Goal: Information Seeking & Learning: Learn about a topic

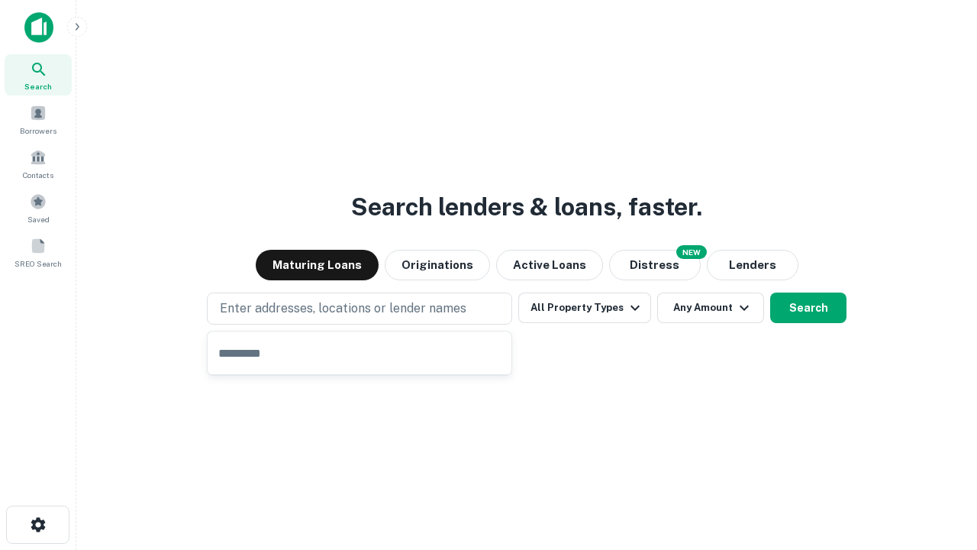
type input "**********"
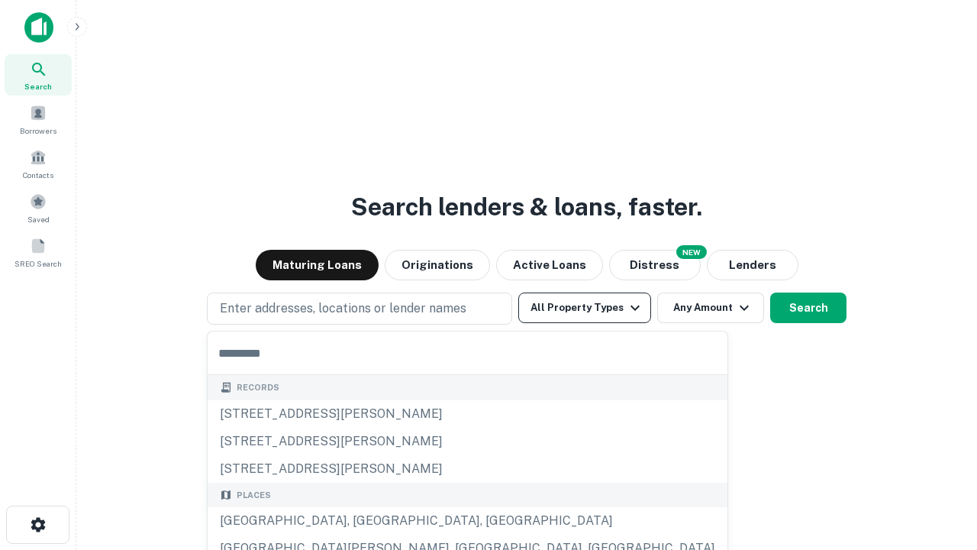
click at [585, 308] on button "All Property Types" at bounding box center [584, 307] width 133 height 31
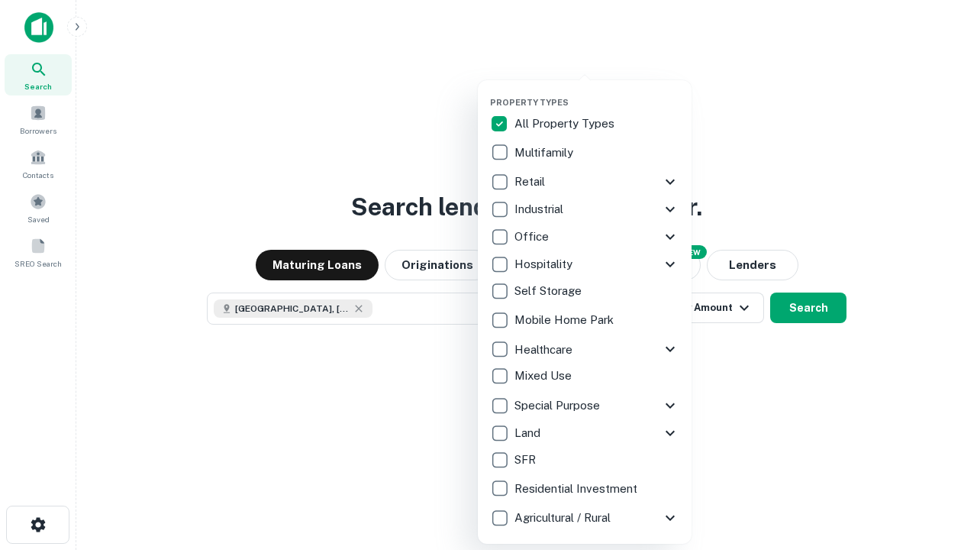
click at [597, 92] on button "button" at bounding box center [597, 92] width 214 height 1
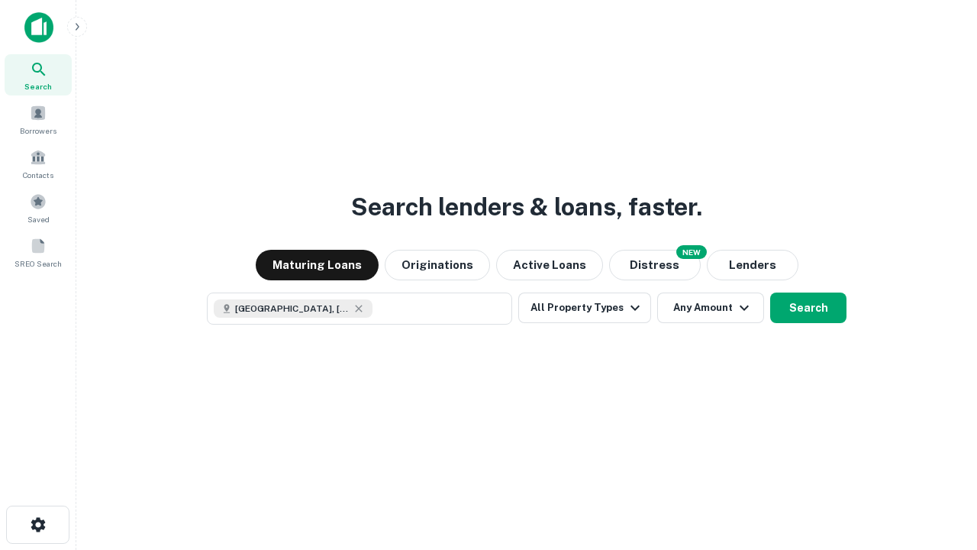
scroll to position [24, 0]
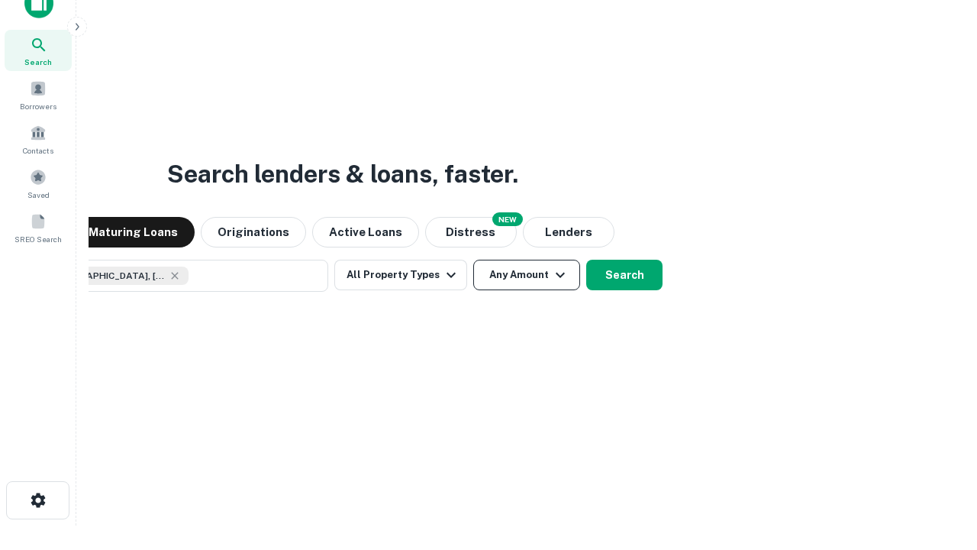
click at [473, 260] on button "Any Amount" at bounding box center [526, 275] width 107 height 31
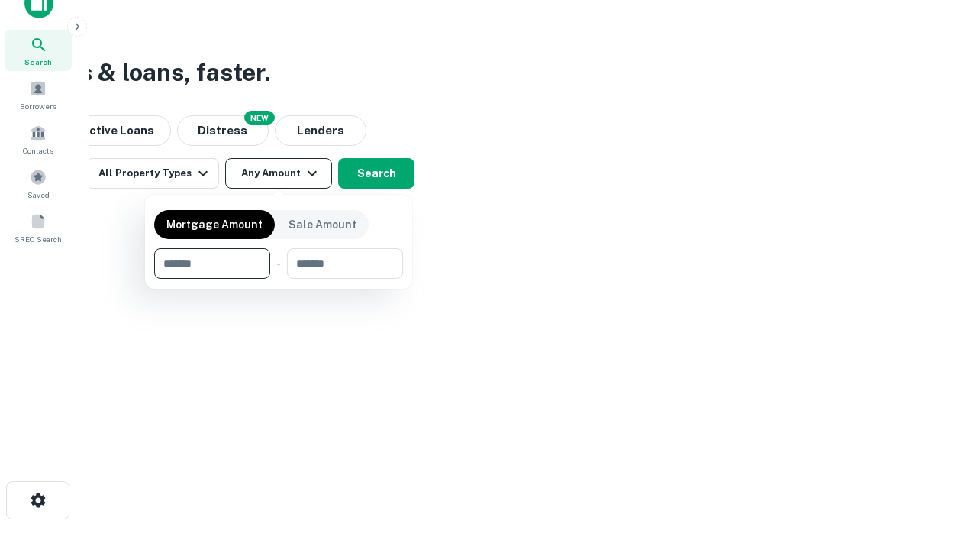
type input "*******"
click at [279, 279] on button "button" at bounding box center [278, 279] width 249 height 1
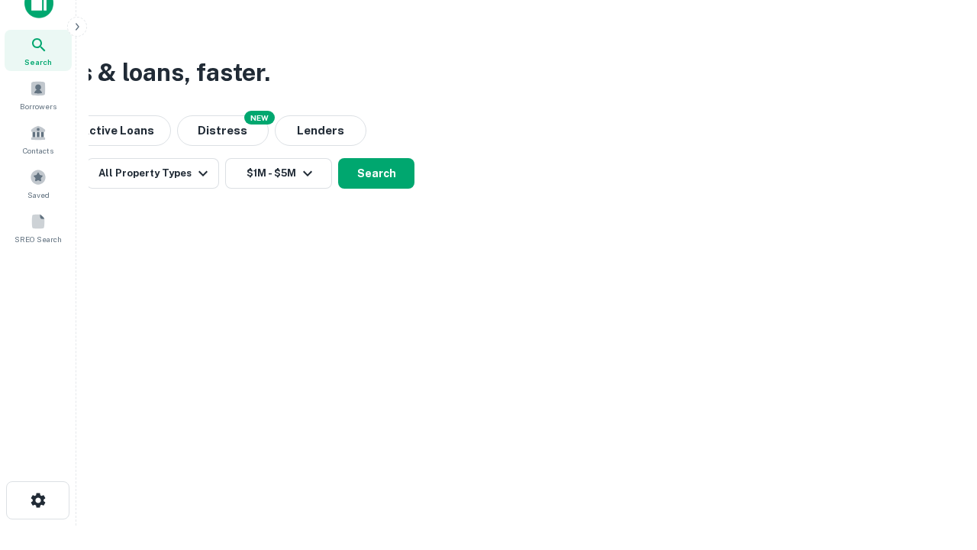
scroll to position [8, 282]
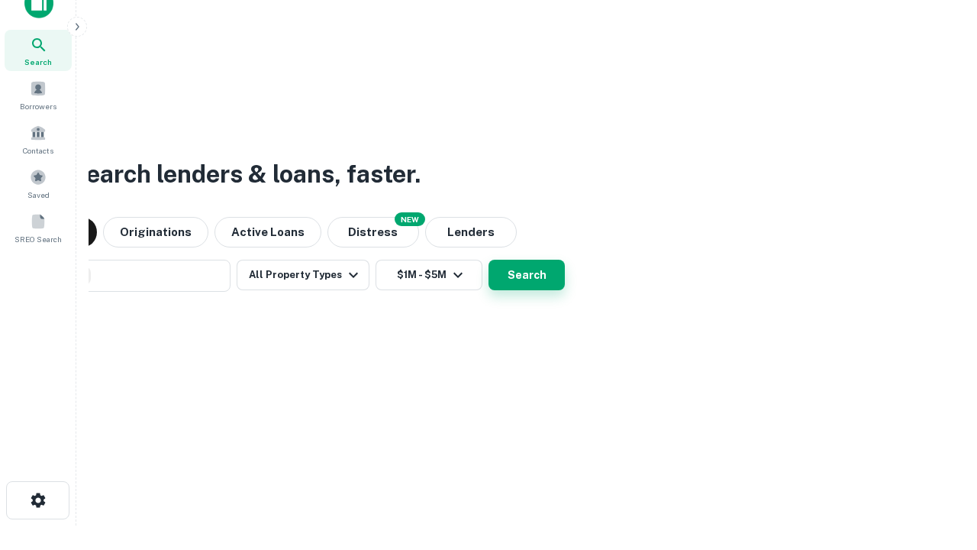
click at [489, 260] on button "Search" at bounding box center [527, 275] width 76 height 31
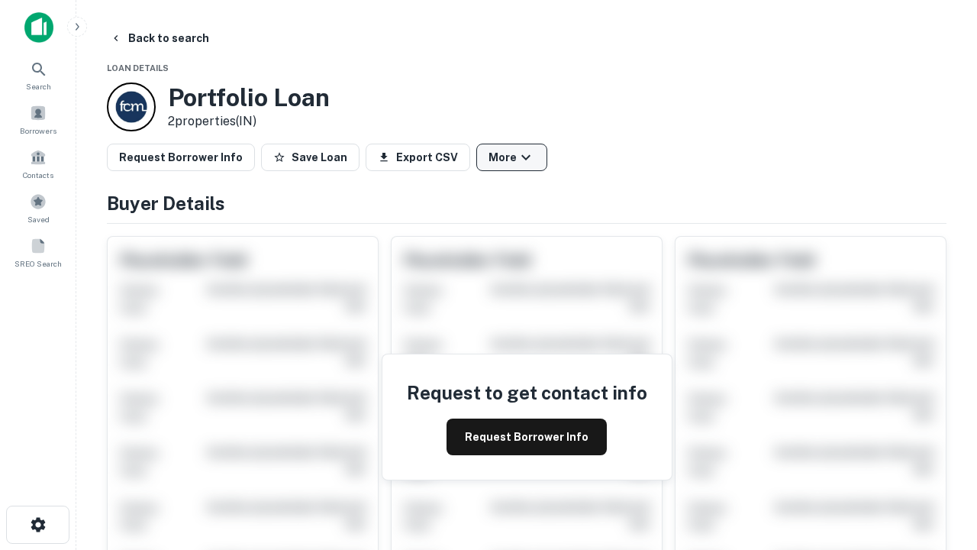
click at [511, 157] on button "More" at bounding box center [511, 157] width 71 height 27
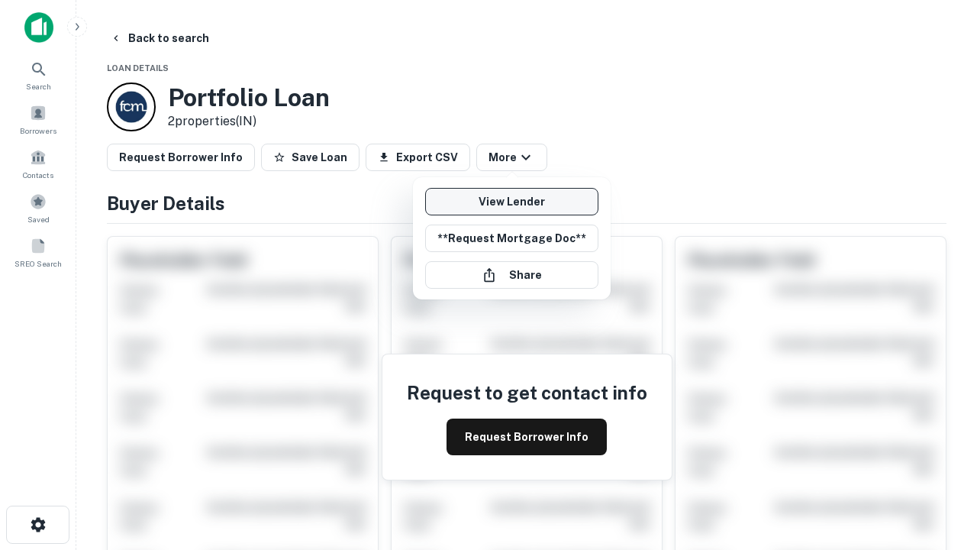
click at [511, 202] on link "View Lender" at bounding box center [511, 201] width 173 height 27
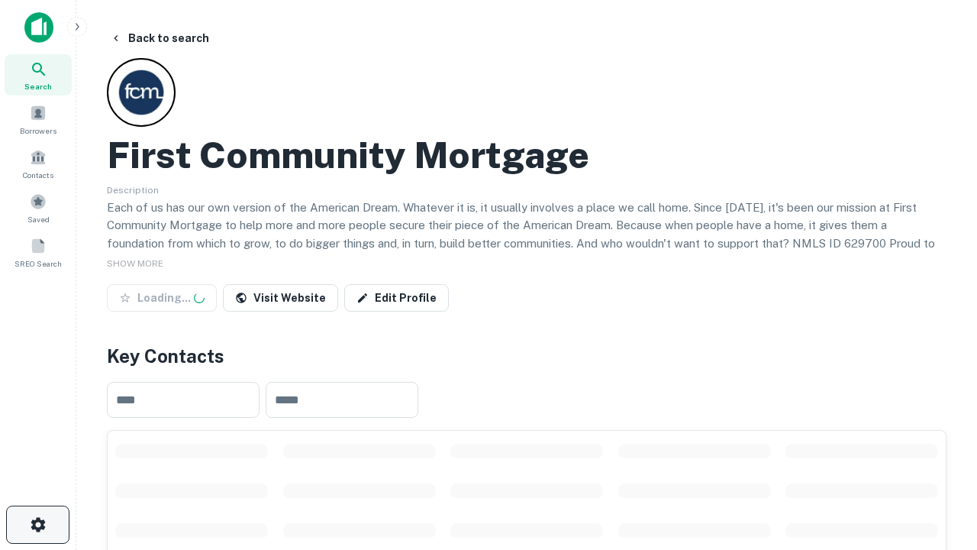
click at [37, 524] on icon "button" at bounding box center [38, 524] width 18 height 18
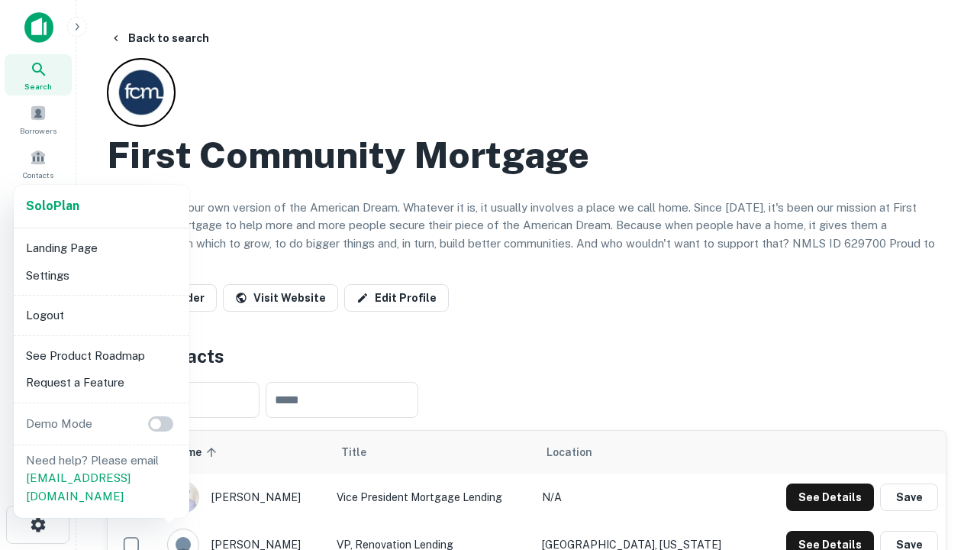
click at [101, 314] on li "Logout" at bounding box center [101, 315] width 163 height 27
